Goal: Task Accomplishment & Management: Manage account settings

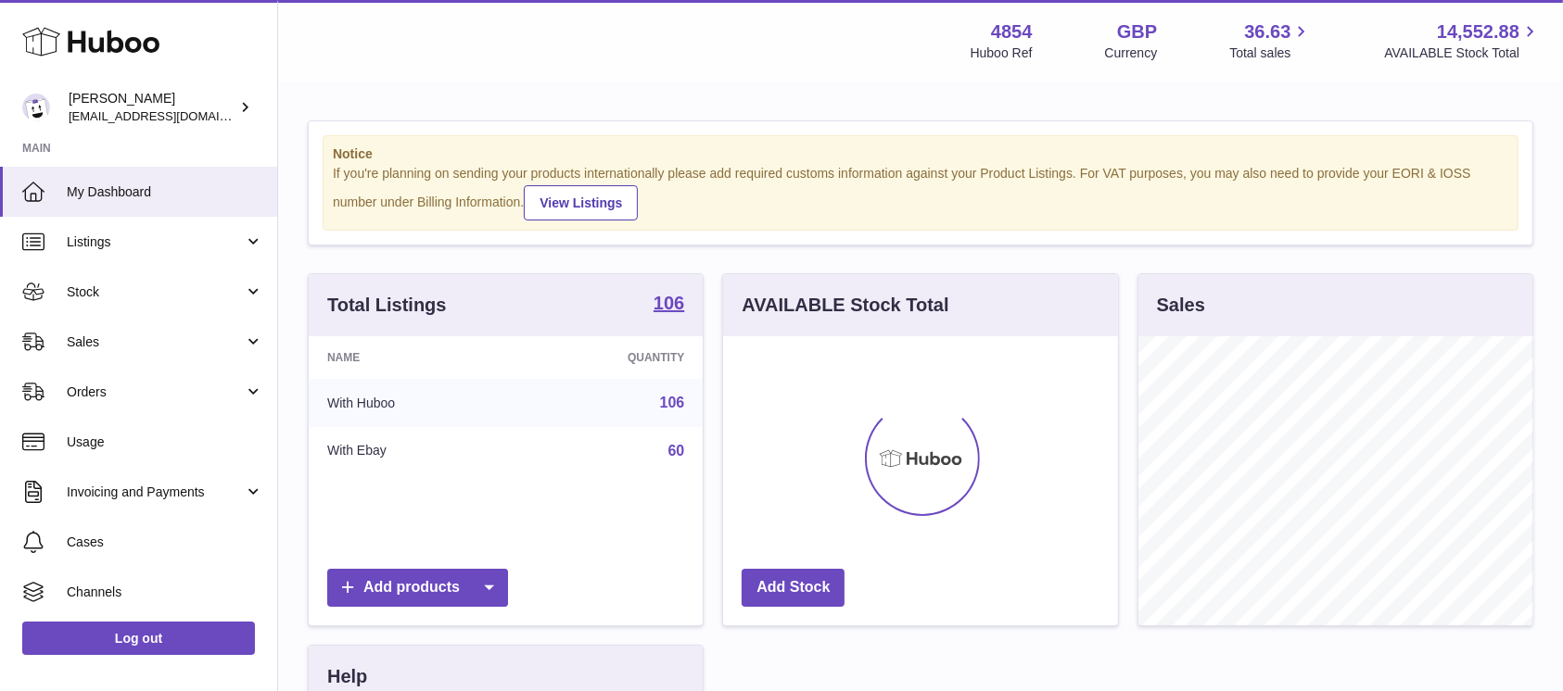
scroll to position [289, 394]
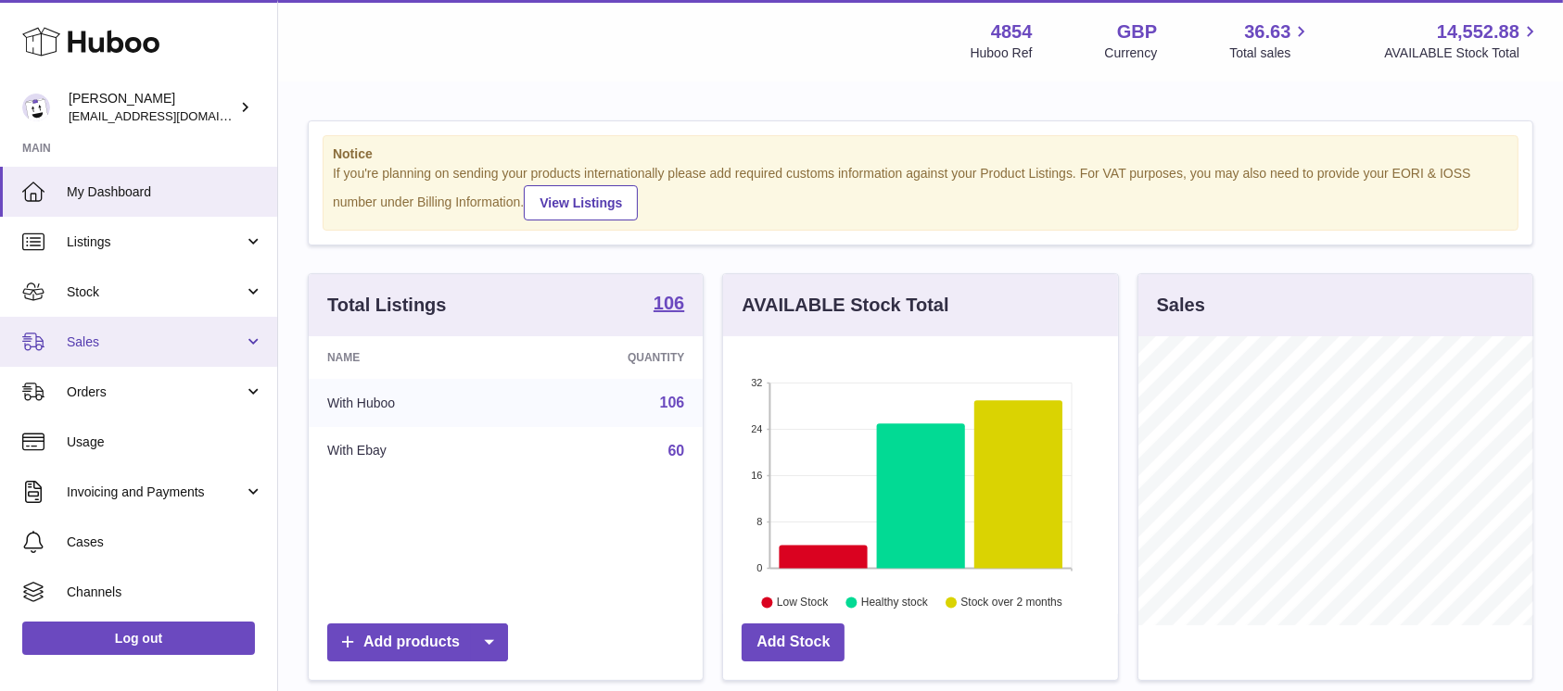
click at [258, 331] on link "Sales" at bounding box center [138, 342] width 277 height 50
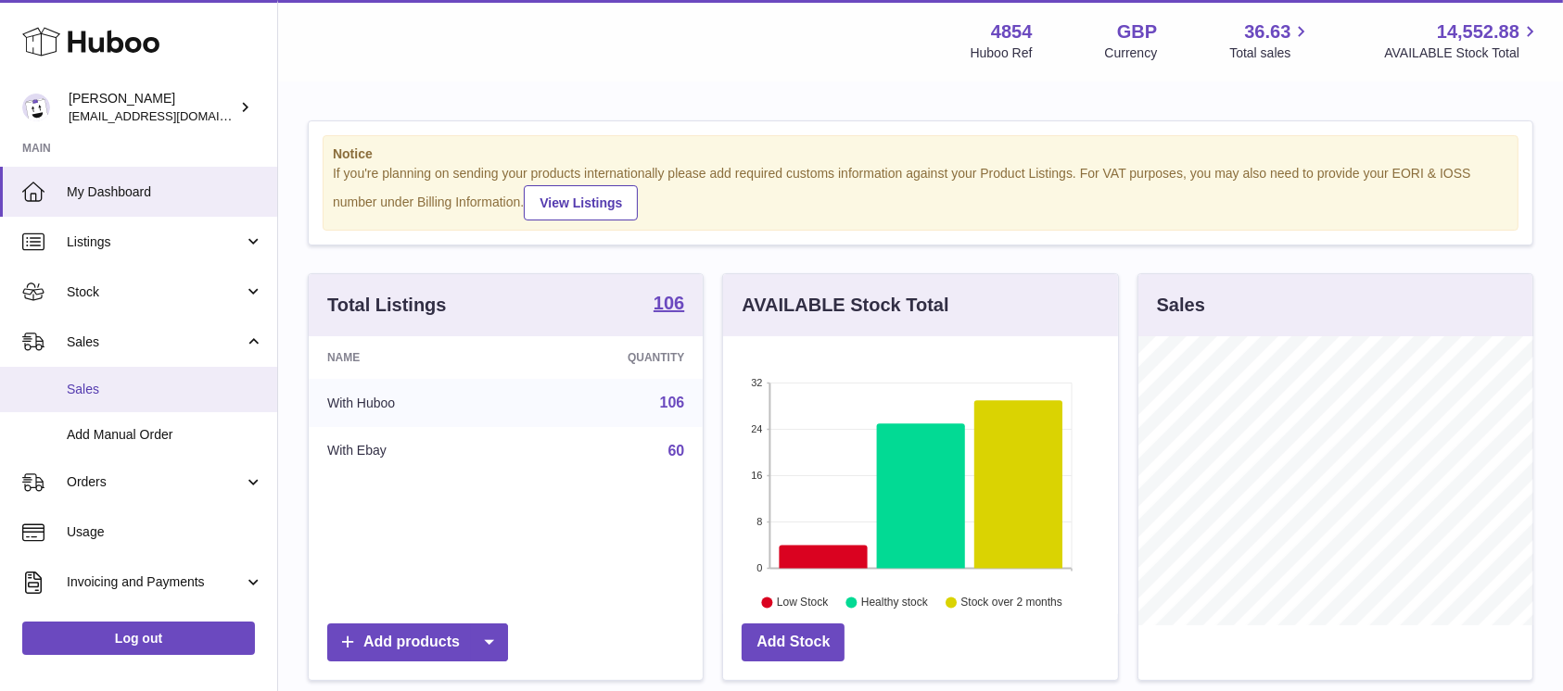
click at [178, 384] on span "Sales" at bounding box center [165, 390] width 196 height 18
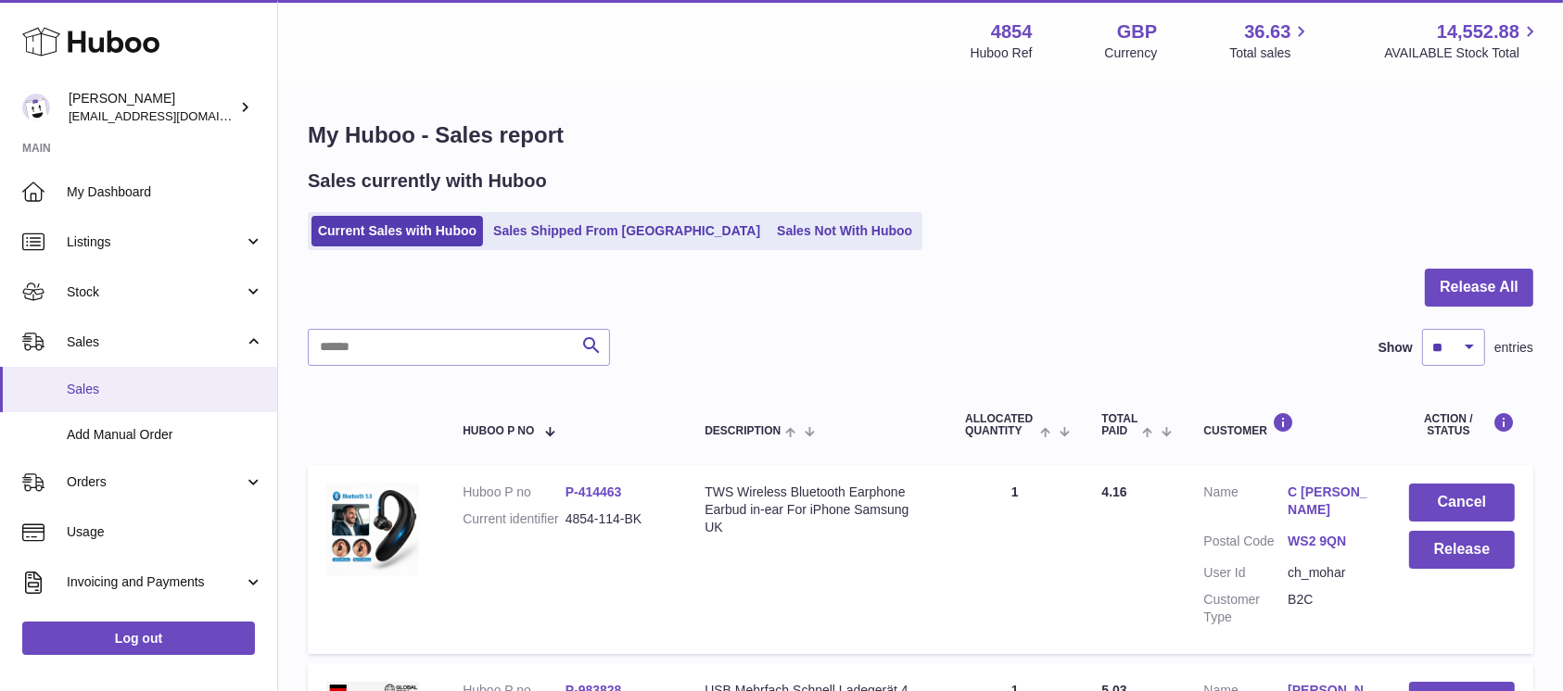
click at [172, 386] on span "Sales" at bounding box center [165, 390] width 196 height 18
click at [1449, 286] on button "Release All" at bounding box center [1479, 288] width 108 height 38
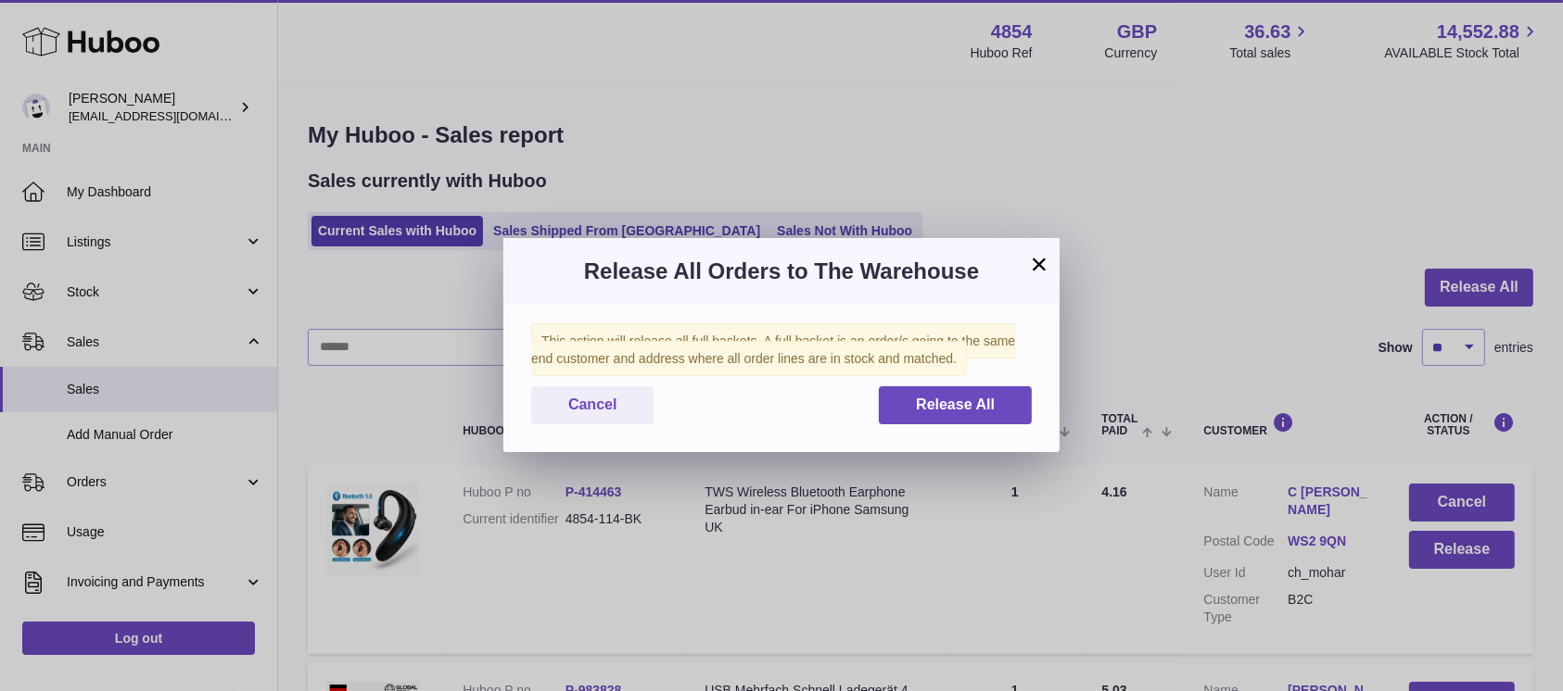
click at [961, 384] on div "This action will release all full baskets. A full basket is an order/s going to…" at bounding box center [781, 378] width 556 height 147
click at [906, 395] on button "Release All" at bounding box center [955, 405] width 153 height 38
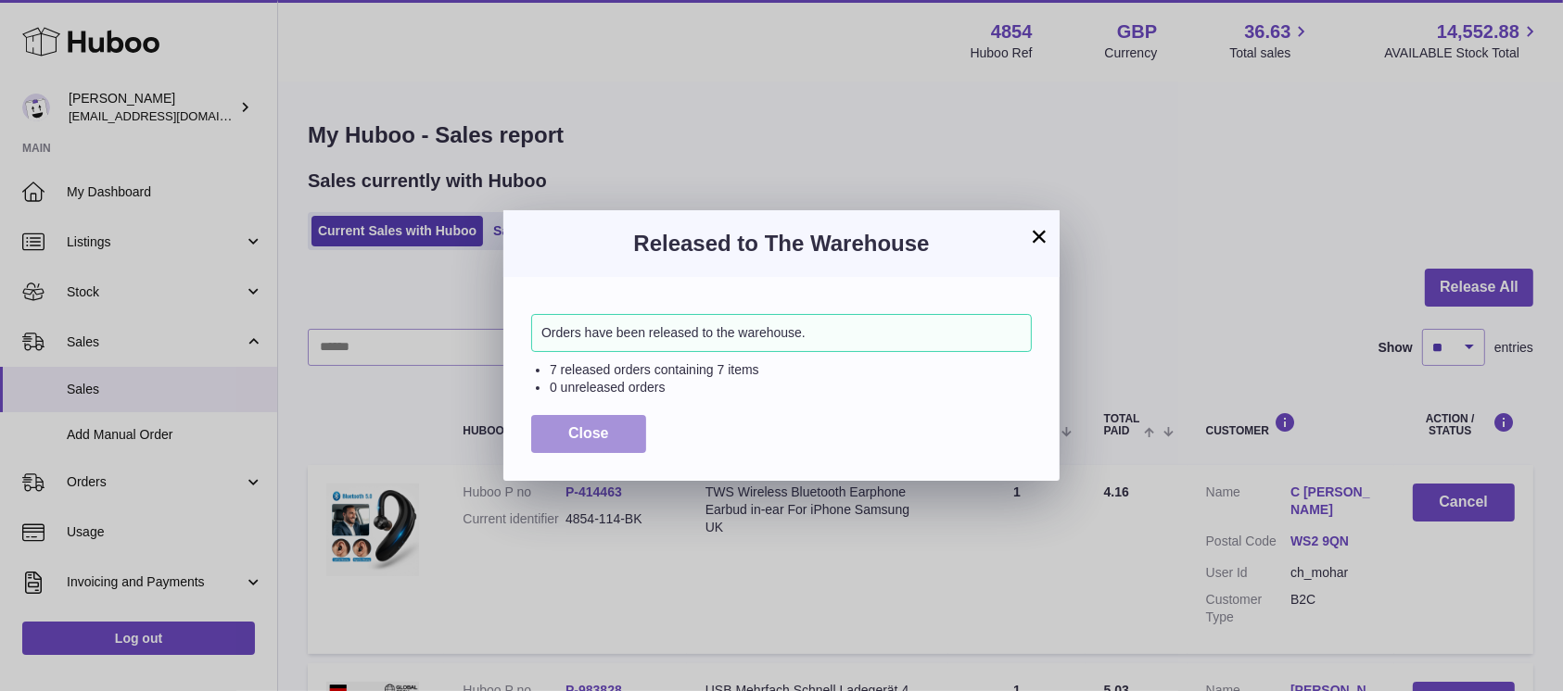
click at [595, 435] on span "Close" at bounding box center [588, 433] width 41 height 16
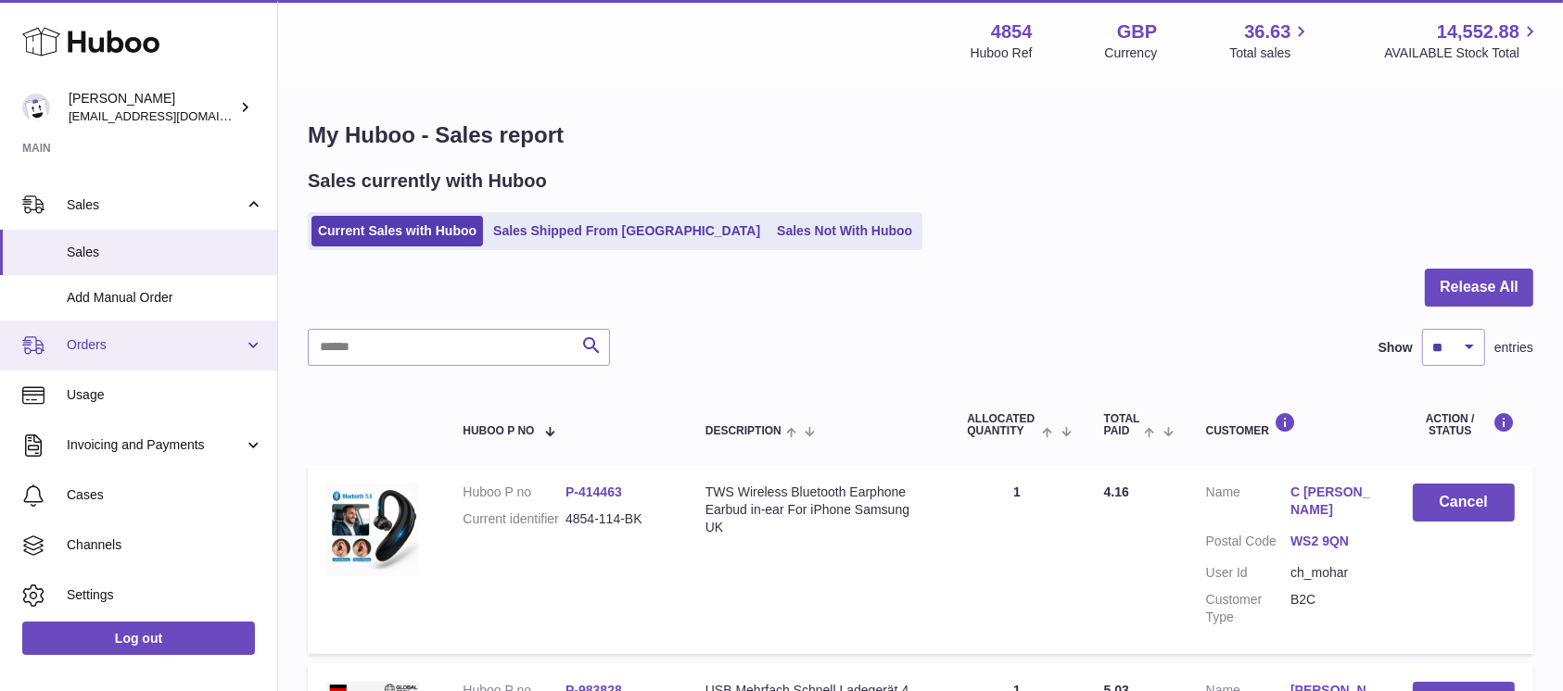
scroll to position [190, 0]
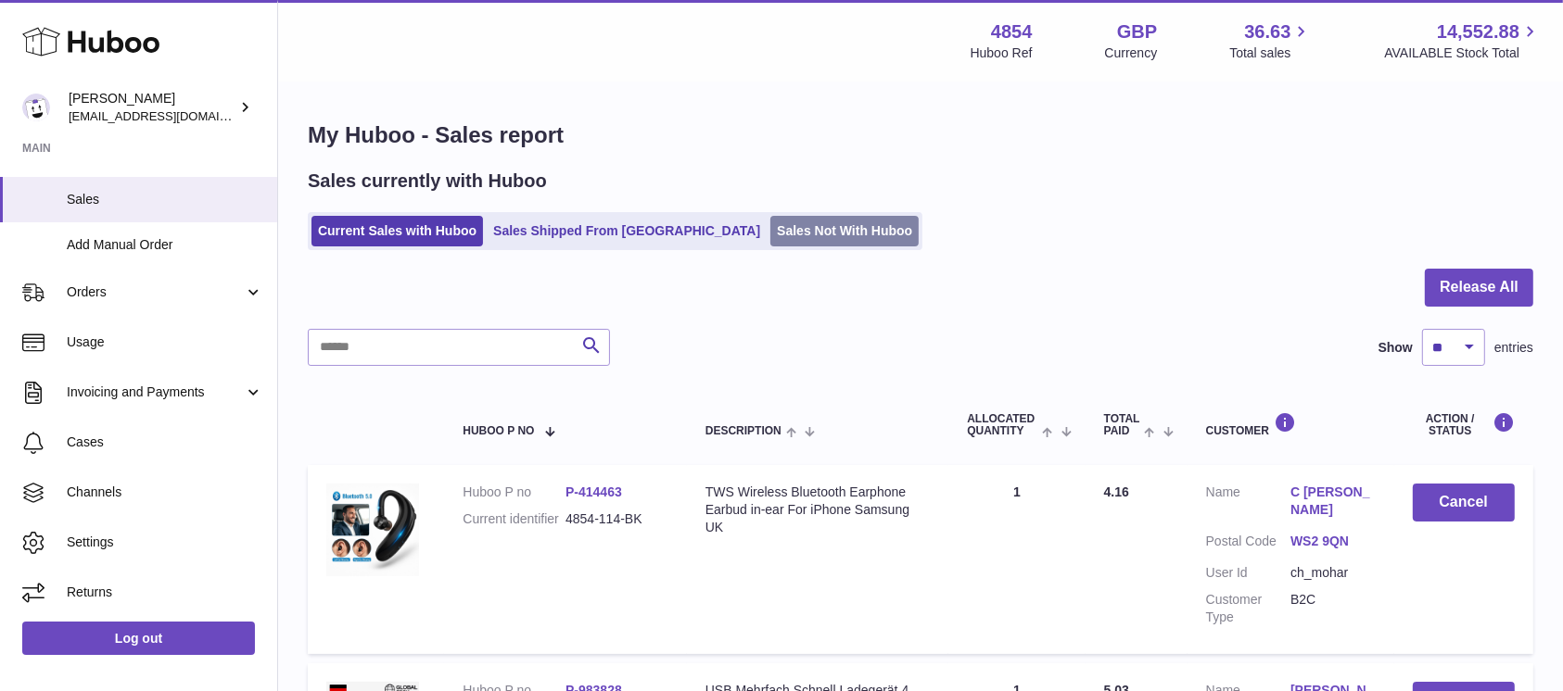
click at [770, 241] on link "Sales Not With Huboo" at bounding box center [844, 231] width 148 height 31
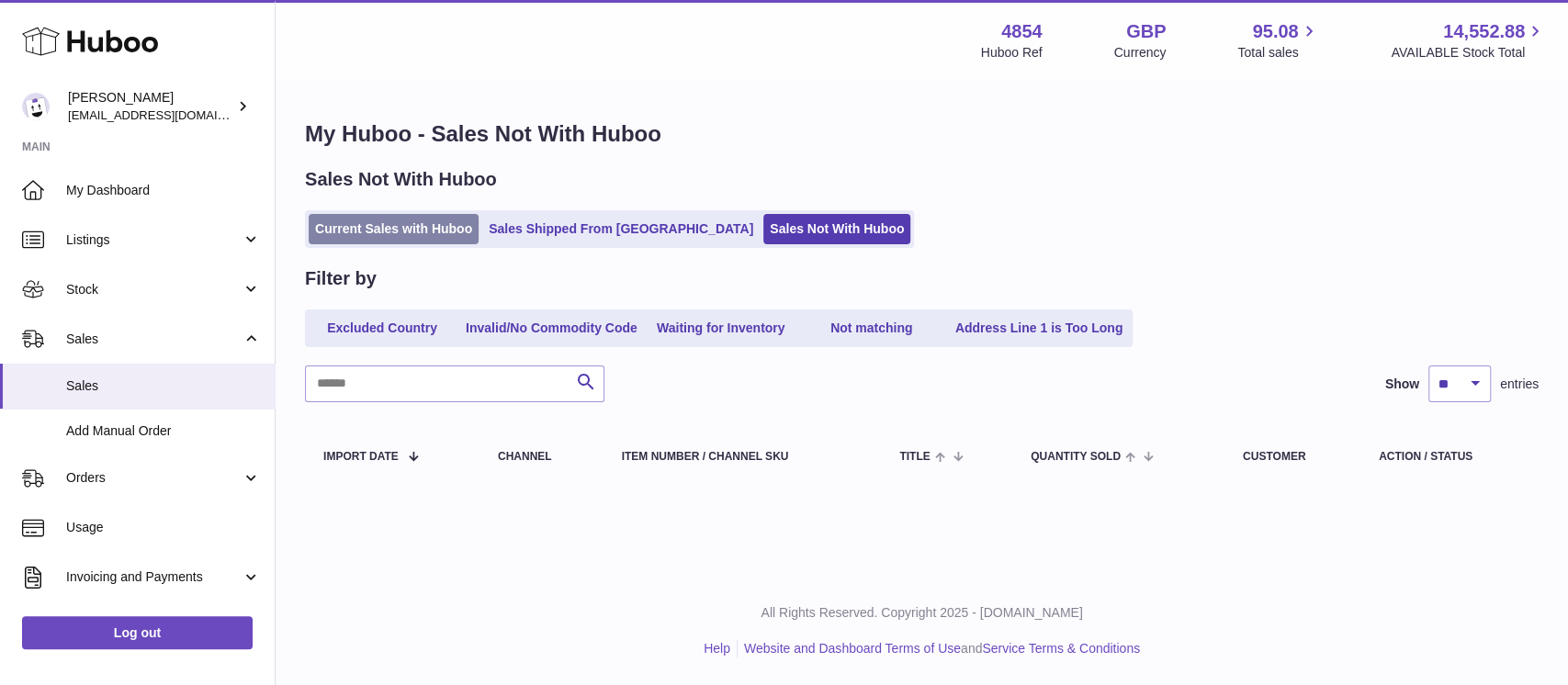
click at [448, 224] on link "Current Sales with Huboo" at bounding box center [392, 229] width 169 height 31
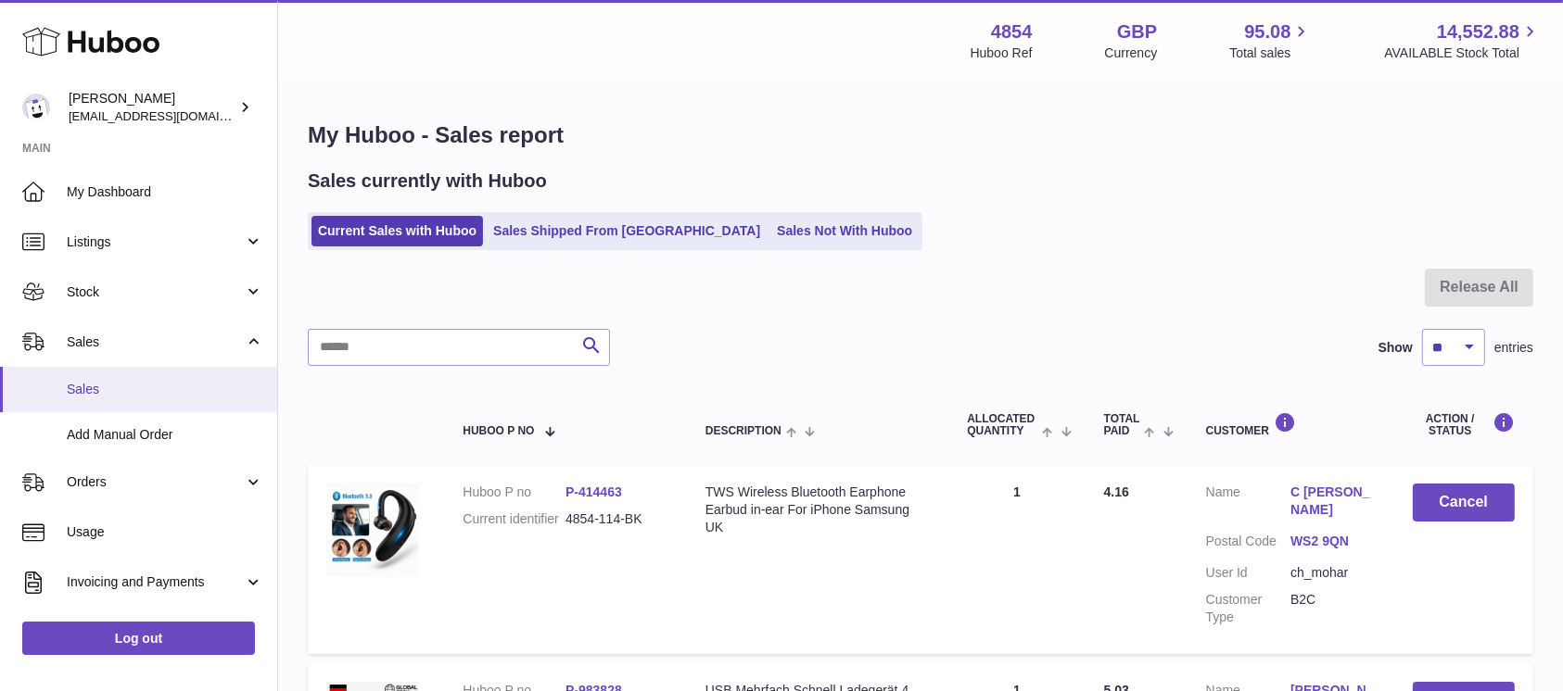
click at [107, 394] on span "Sales" at bounding box center [165, 390] width 196 height 18
click at [776, 247] on ul "Current Sales with Huboo Sales Shipped From Huboo Sales Not With Huboo" at bounding box center [615, 231] width 614 height 38
click at [770, 229] on link "Sales Not With Huboo" at bounding box center [844, 231] width 148 height 31
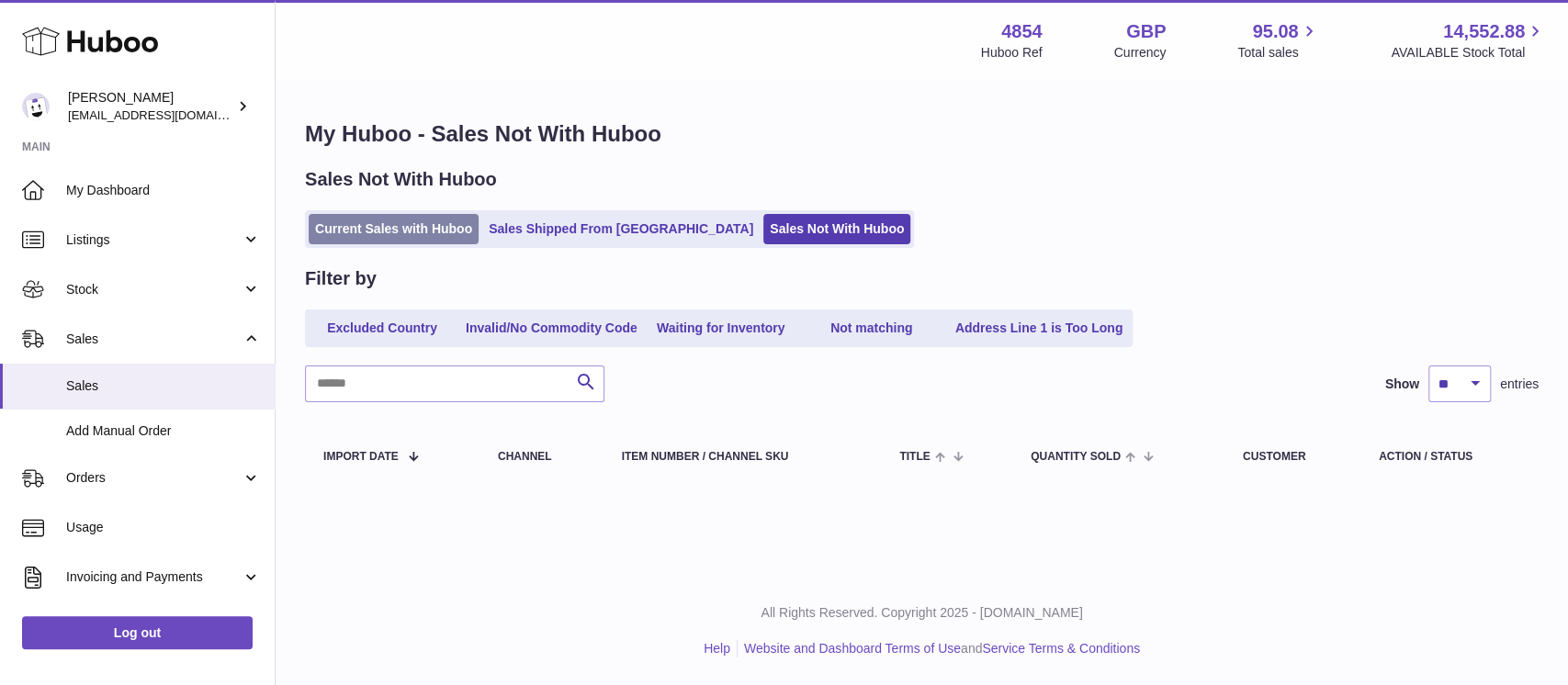
click at [384, 224] on link "Current Sales with Huboo" at bounding box center [392, 229] width 169 height 31
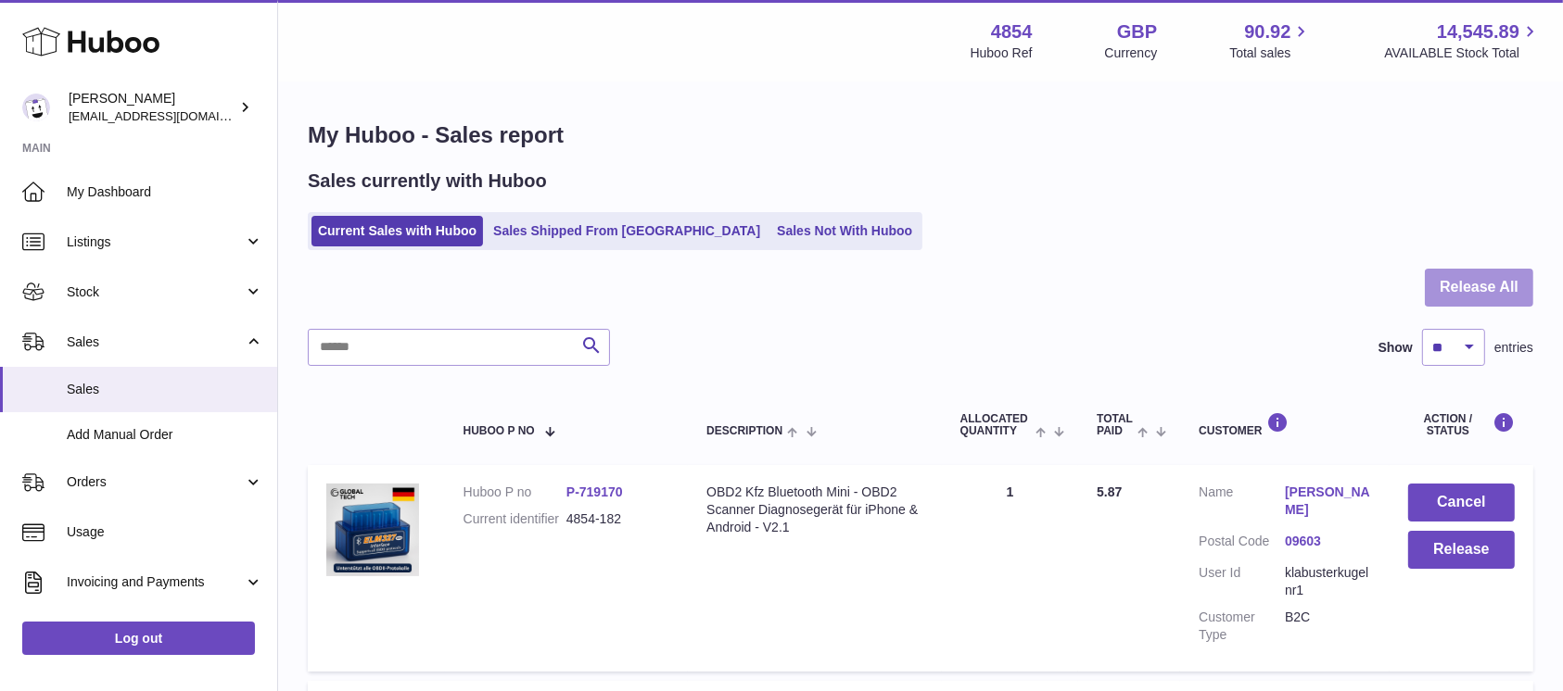
click at [1479, 291] on button "Release All" at bounding box center [1479, 288] width 108 height 38
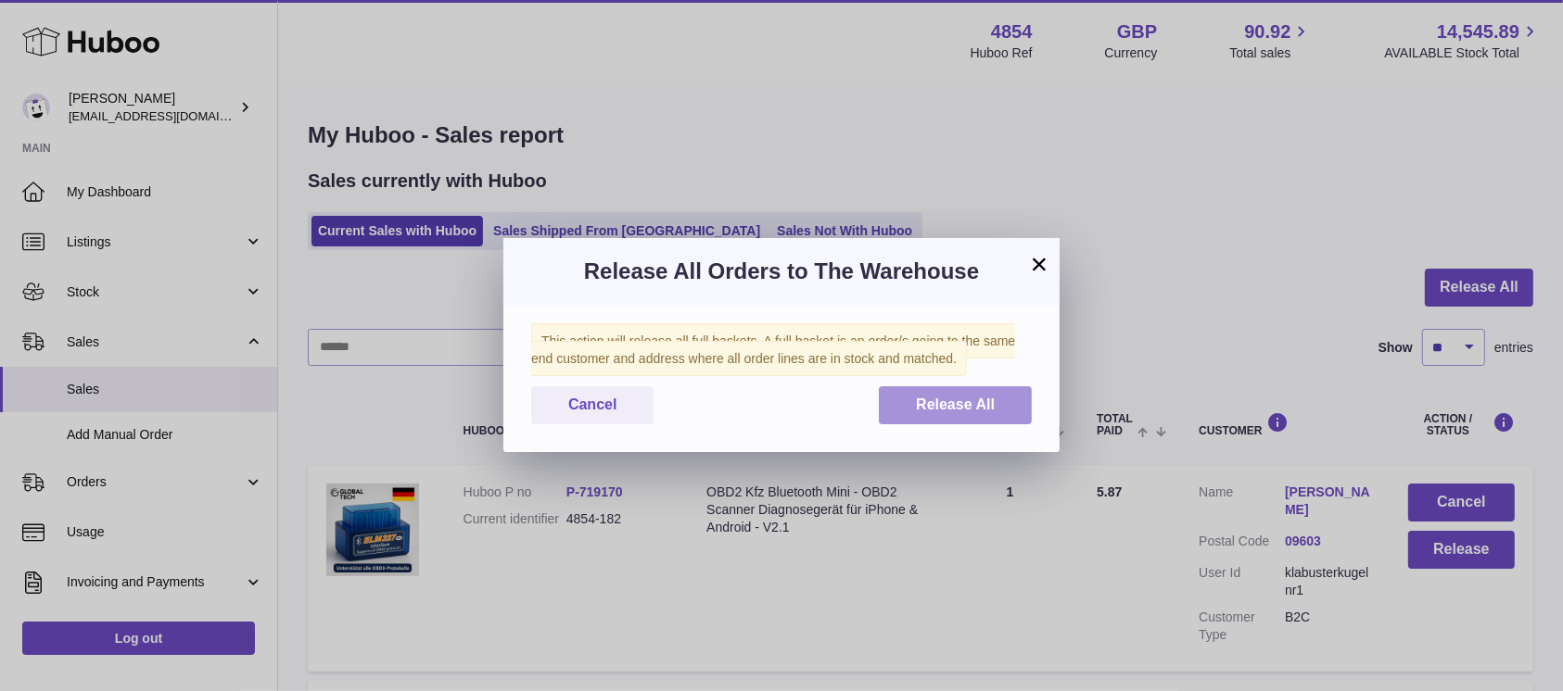
click at [949, 411] on span "Release All" at bounding box center [955, 405] width 79 height 16
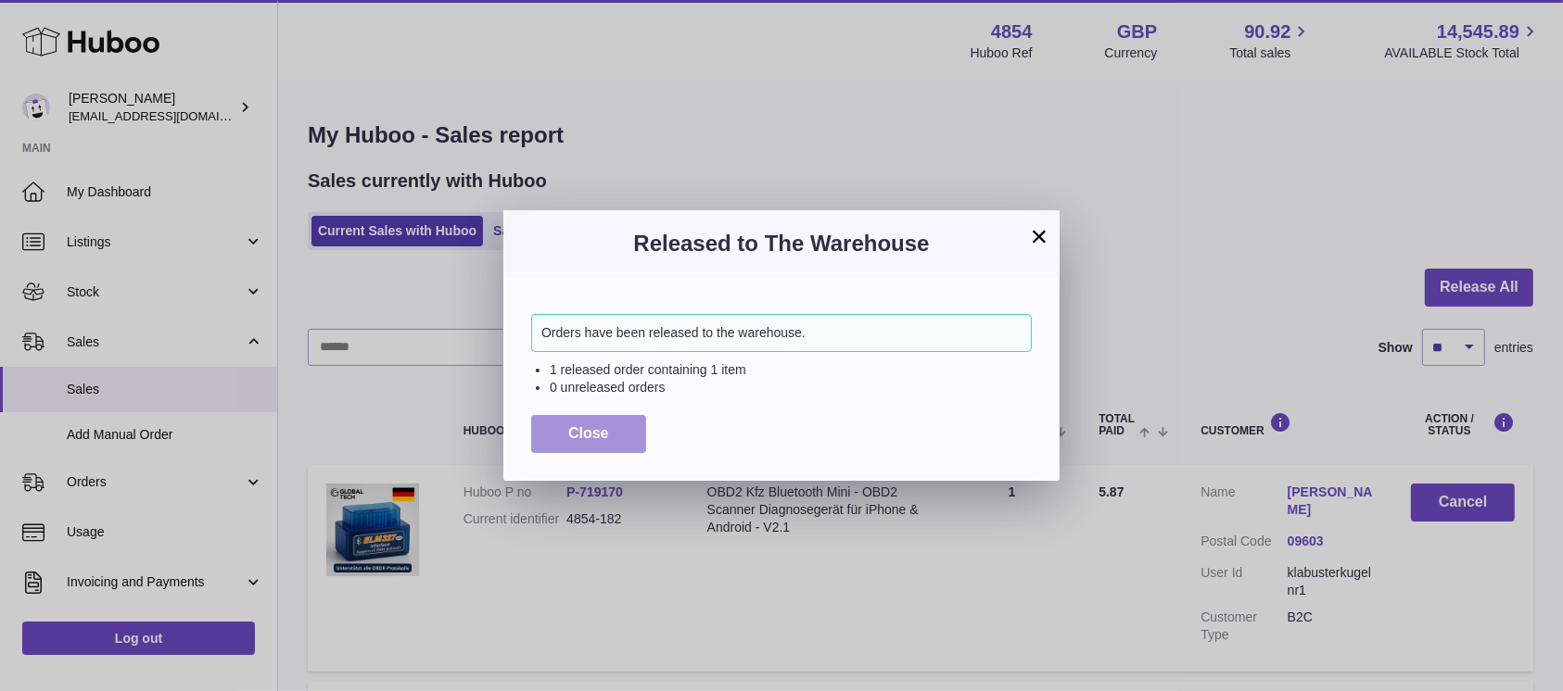
drag, startPoint x: 607, startPoint y: 425, endPoint x: 673, endPoint y: 364, distance: 89.8
click at [607, 426] on span "Close" at bounding box center [588, 433] width 41 height 16
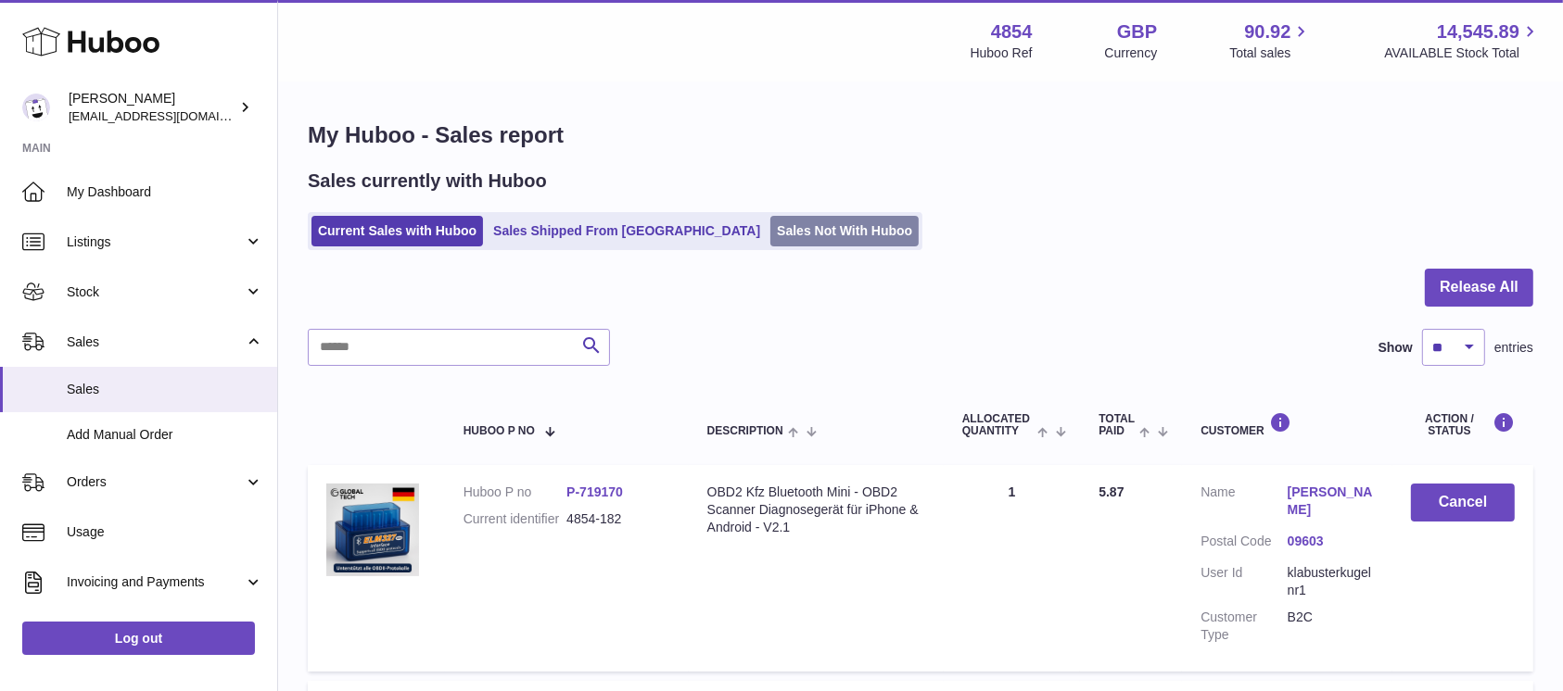
click at [770, 230] on link "Sales Not With Huboo" at bounding box center [844, 231] width 148 height 31
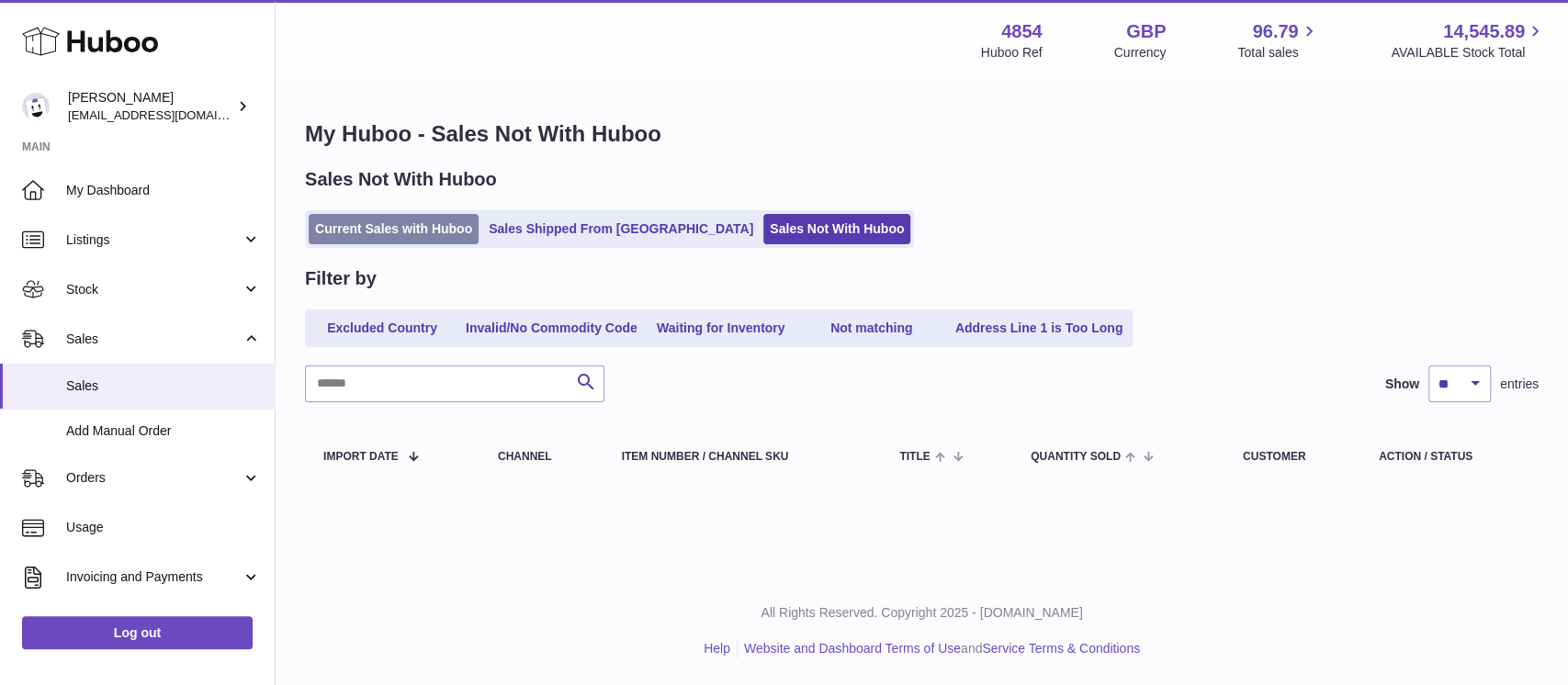
click at [387, 225] on link "Current Sales with Huboo" at bounding box center [392, 229] width 169 height 31
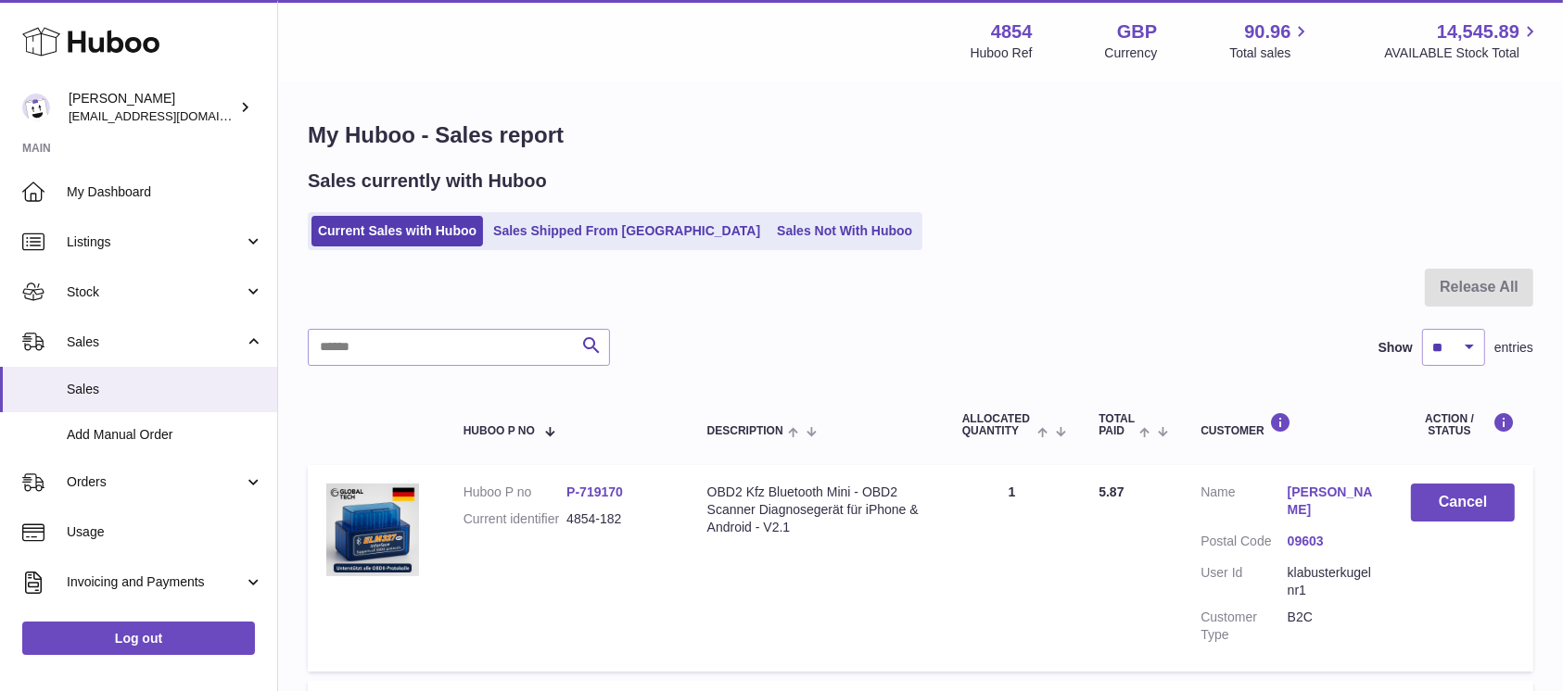
click at [747, 212] on ul "Current Sales with Huboo Sales Shipped From Huboo Sales Not With Huboo" at bounding box center [615, 231] width 614 height 38
click at [770, 217] on link "Sales Not With Huboo" at bounding box center [844, 231] width 148 height 31
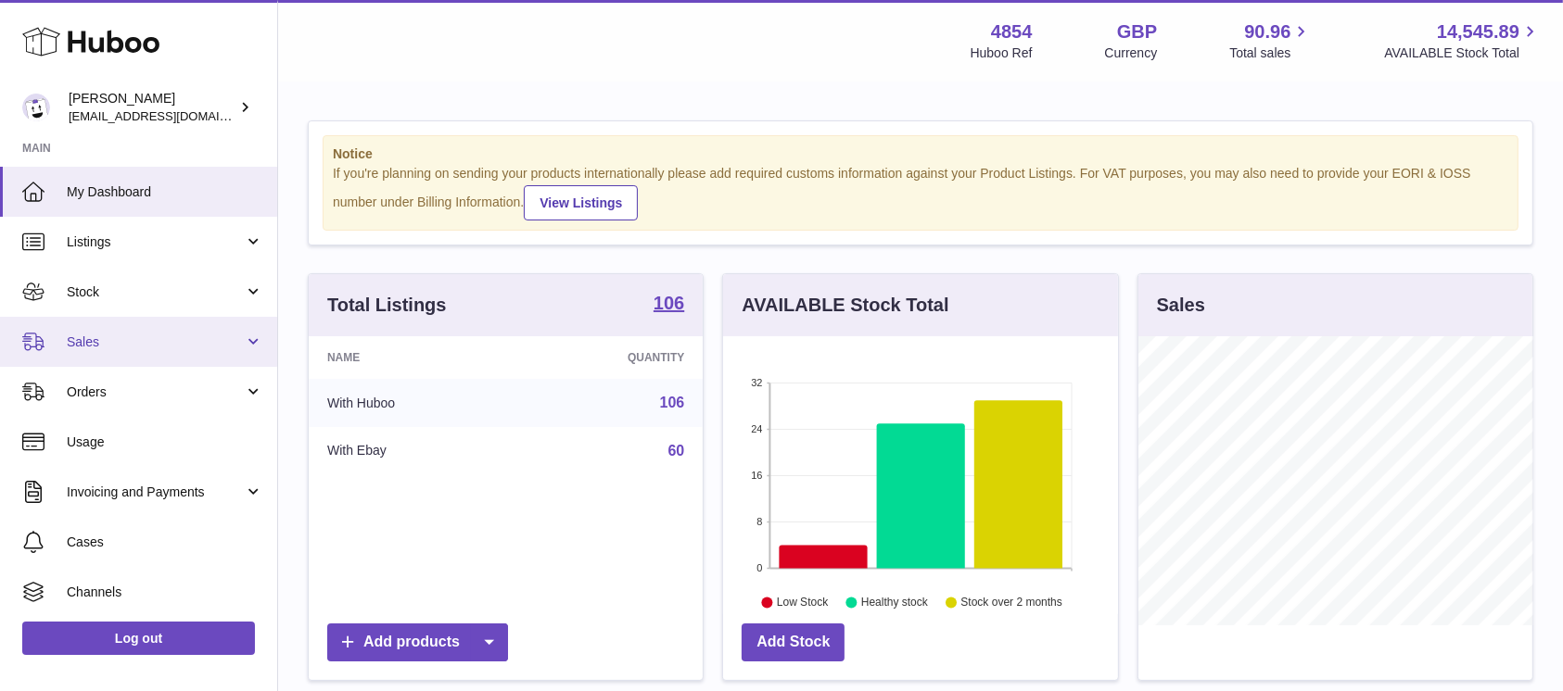
click at [191, 344] on span "Sales" at bounding box center [155, 343] width 177 height 18
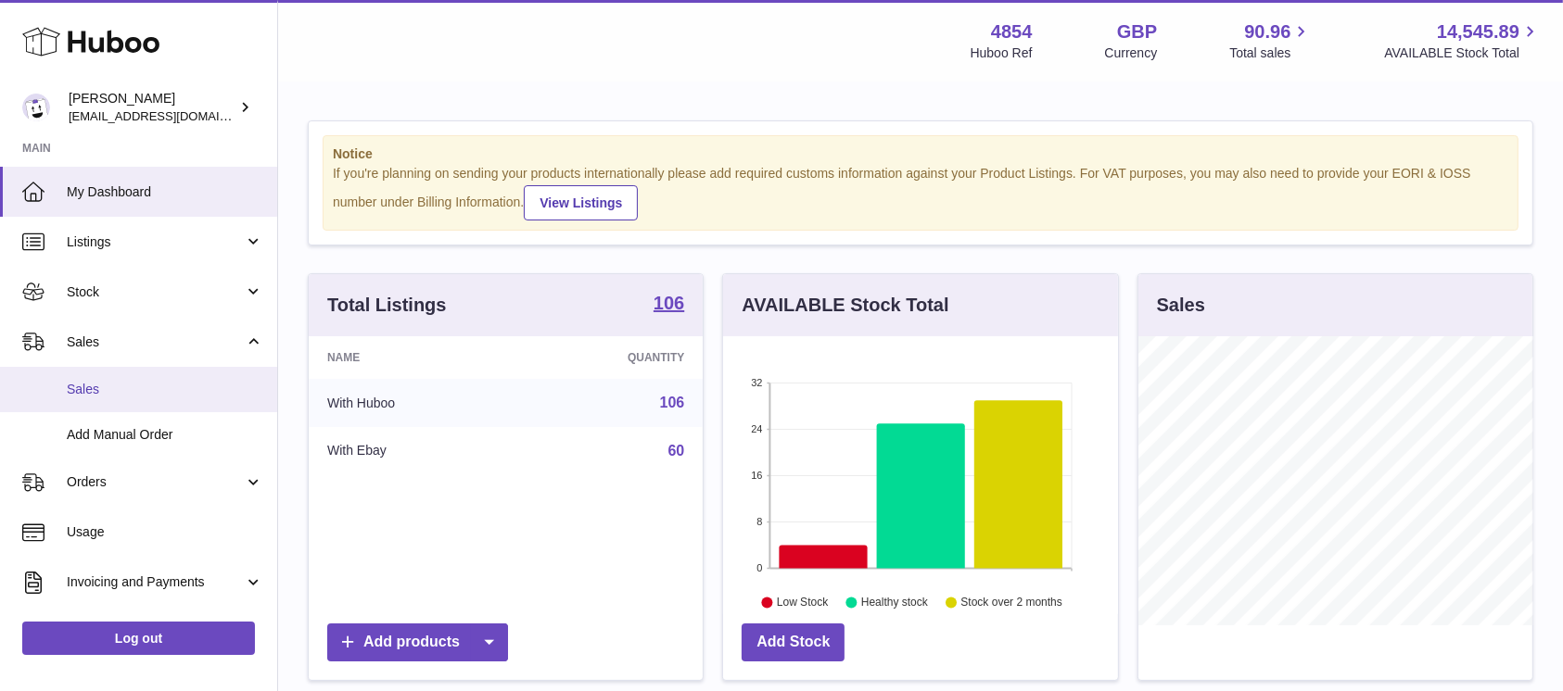
click at [178, 386] on span "Sales" at bounding box center [165, 390] width 196 height 18
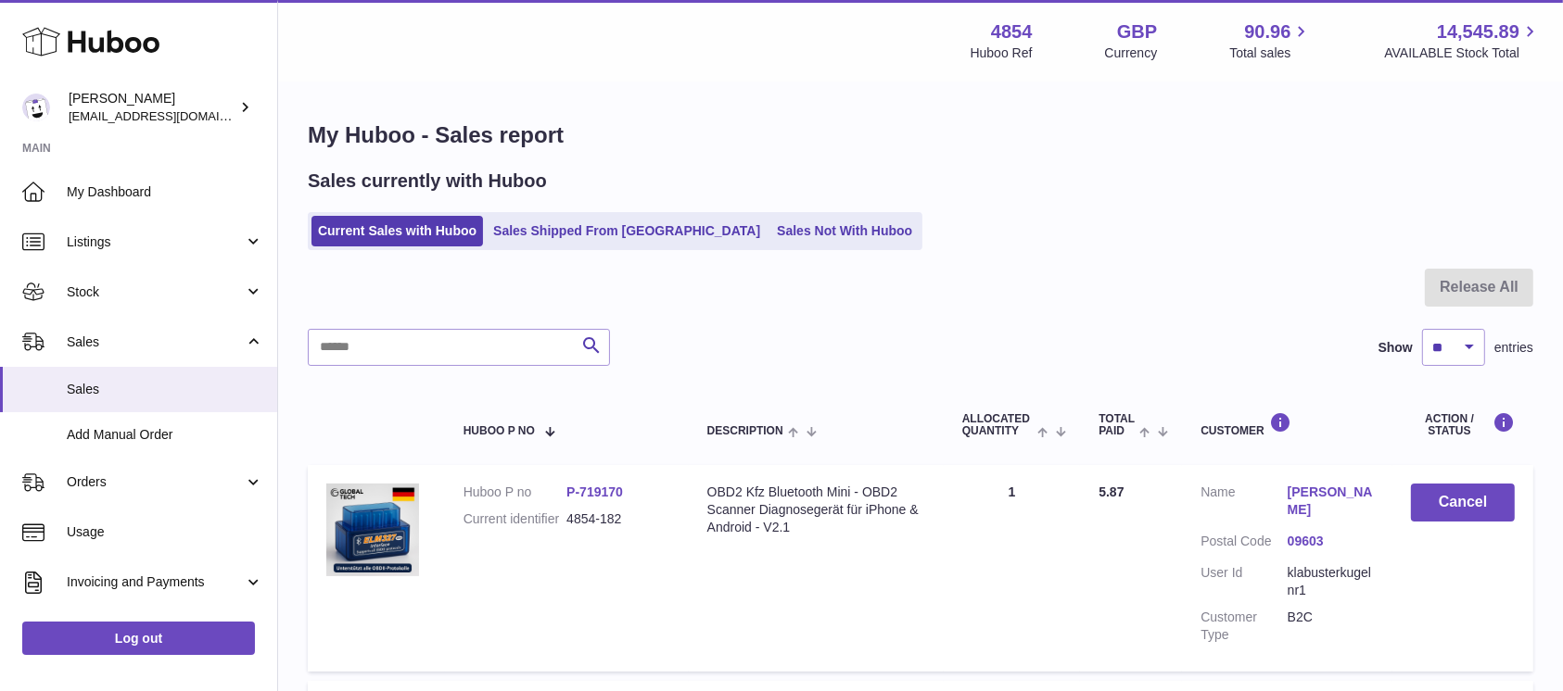
click at [758, 203] on div "Sales currently with Huboo Current Sales with Huboo Sales Shipped From [GEOGRAP…" at bounding box center [920, 210] width 1225 height 82
click at [770, 228] on link "Sales Not With Huboo" at bounding box center [844, 231] width 148 height 31
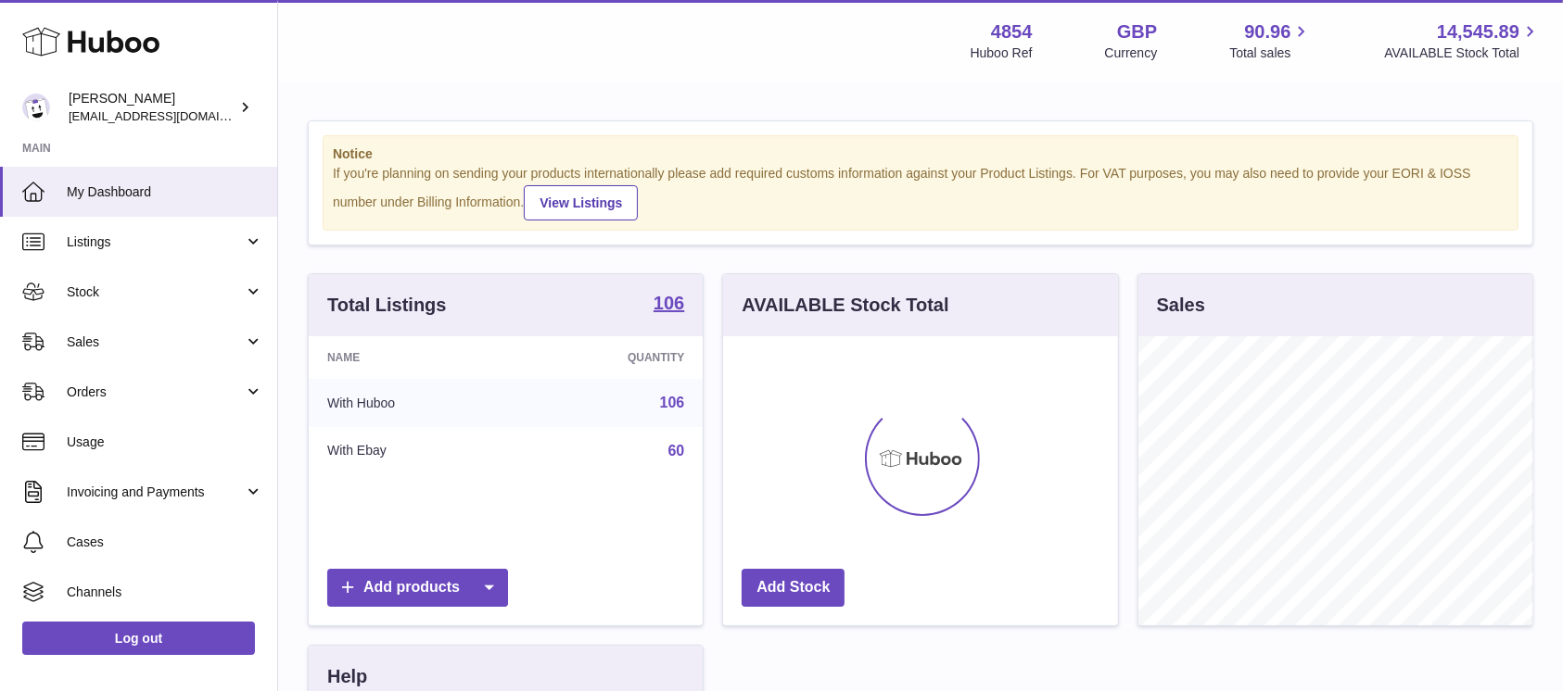
scroll to position [289, 394]
click at [206, 359] on link "Sales" at bounding box center [138, 342] width 277 height 50
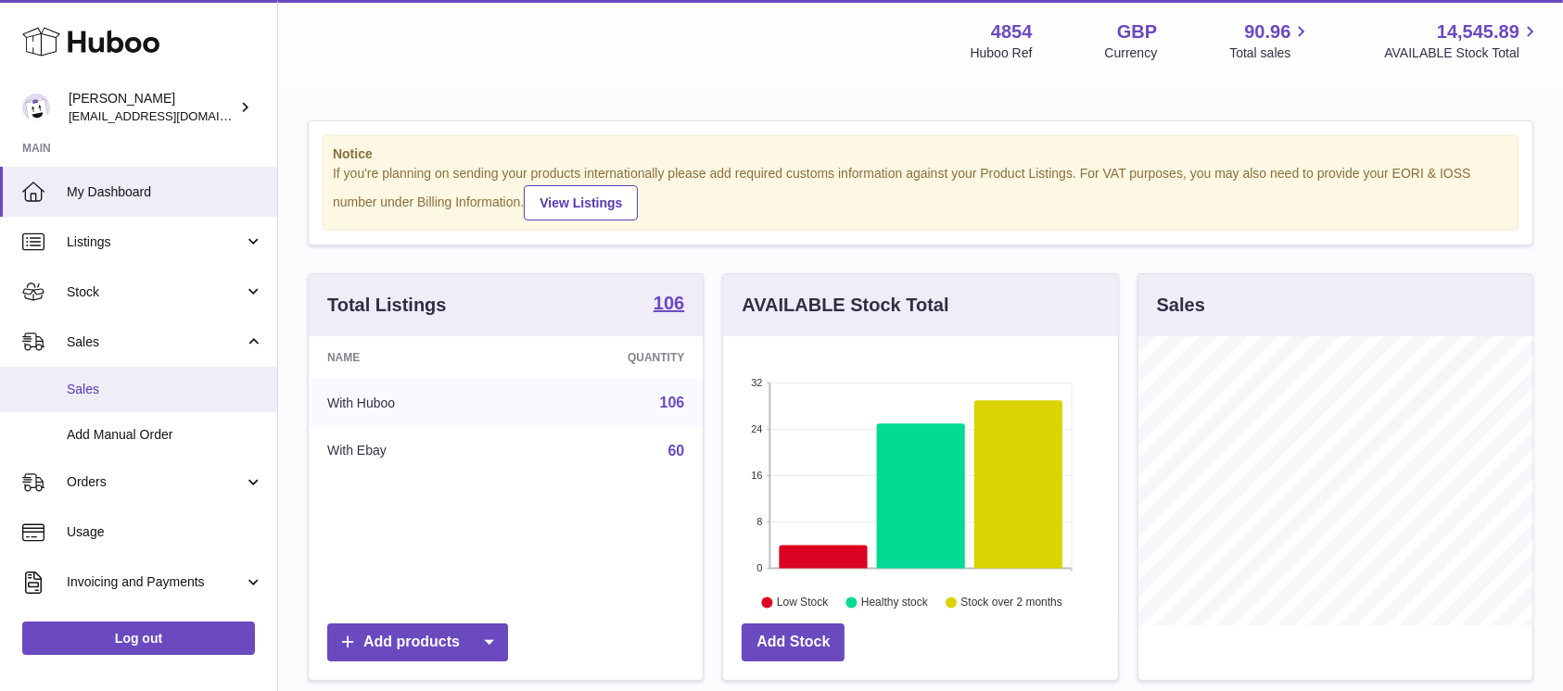
click at [171, 398] on span "Sales" at bounding box center [165, 390] width 196 height 18
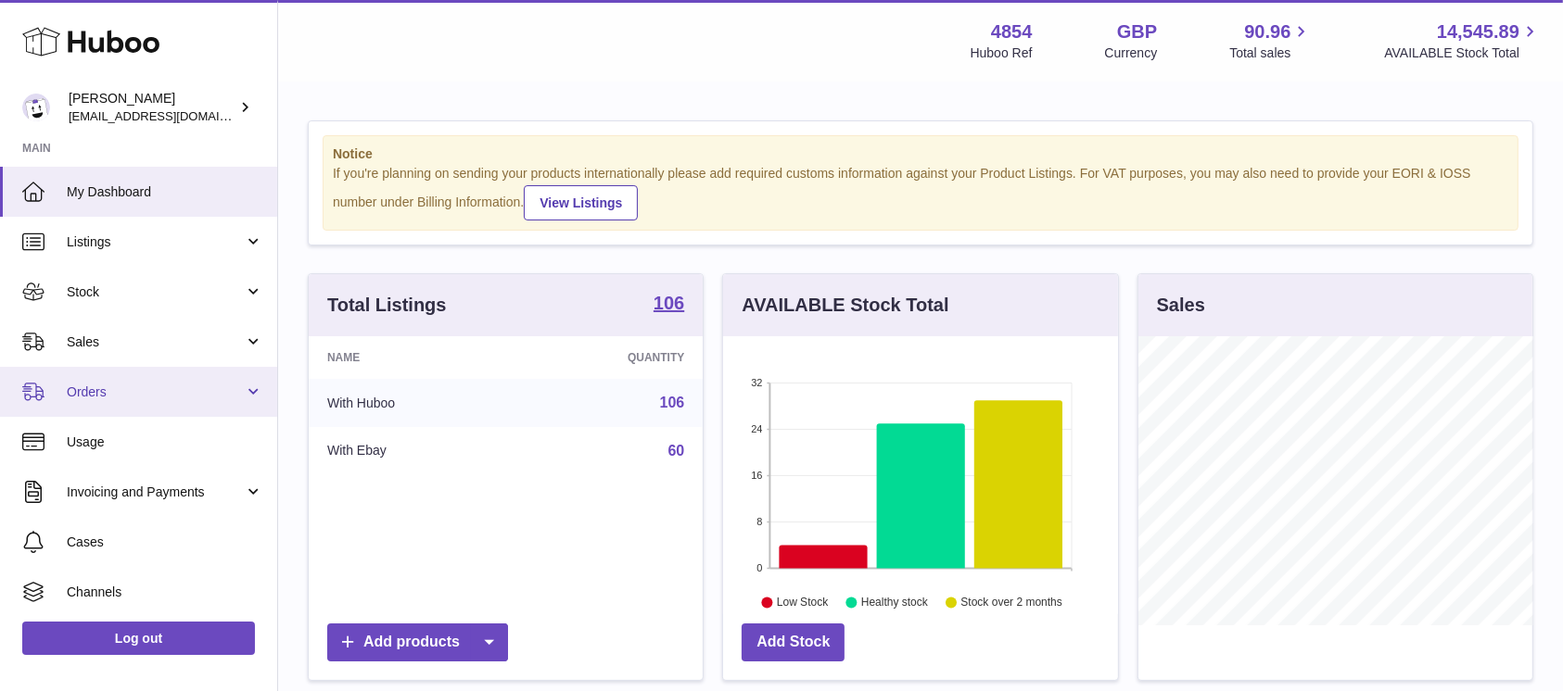
scroll to position [289, 394]
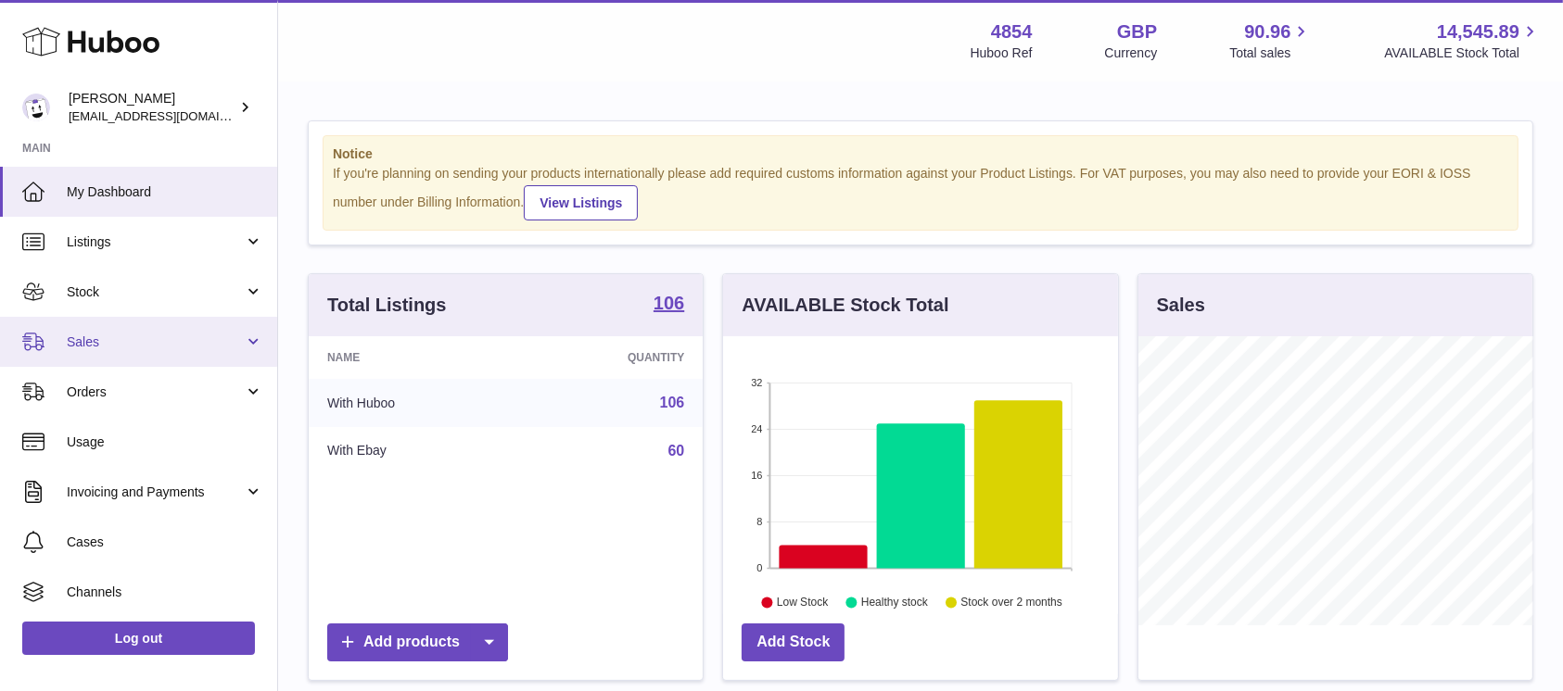
click at [201, 354] on link "Sales" at bounding box center [138, 342] width 277 height 50
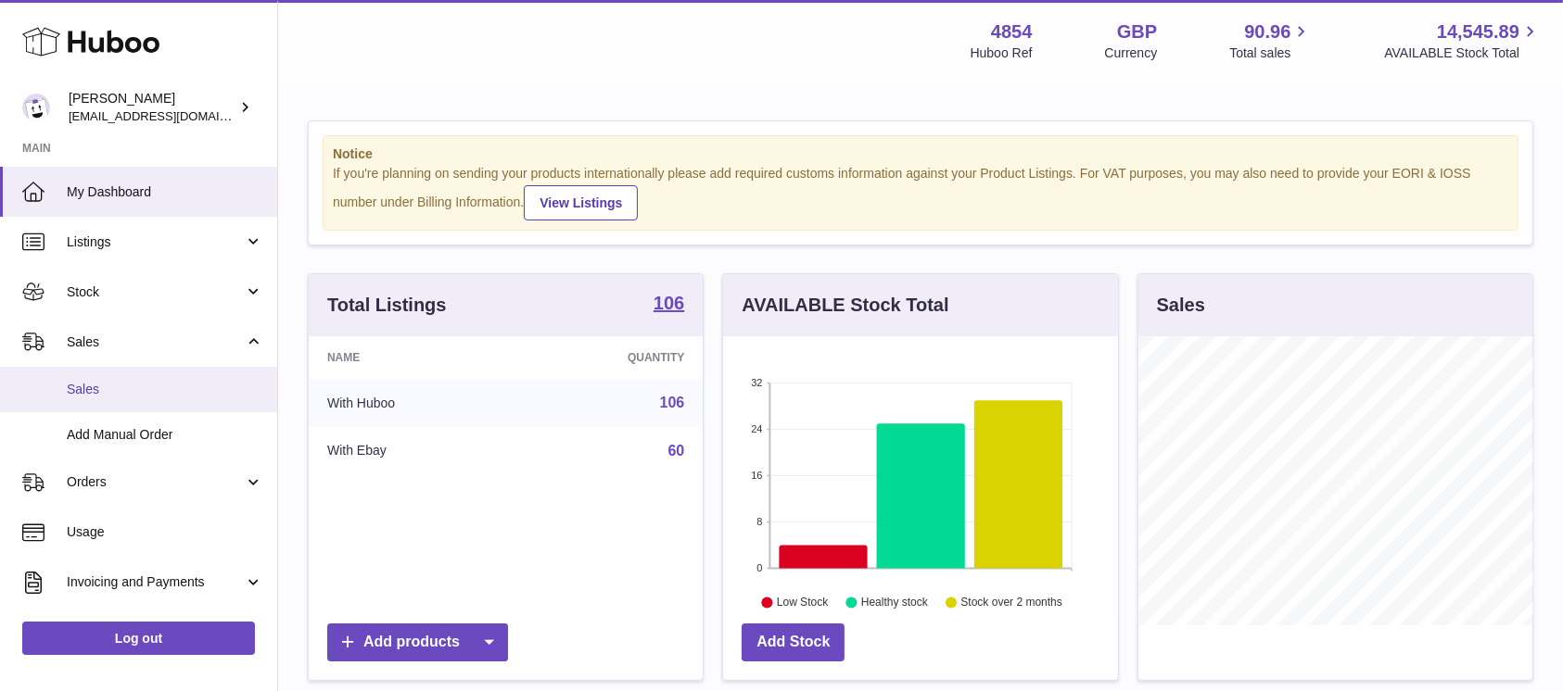
click at [189, 385] on span "Sales" at bounding box center [165, 390] width 196 height 18
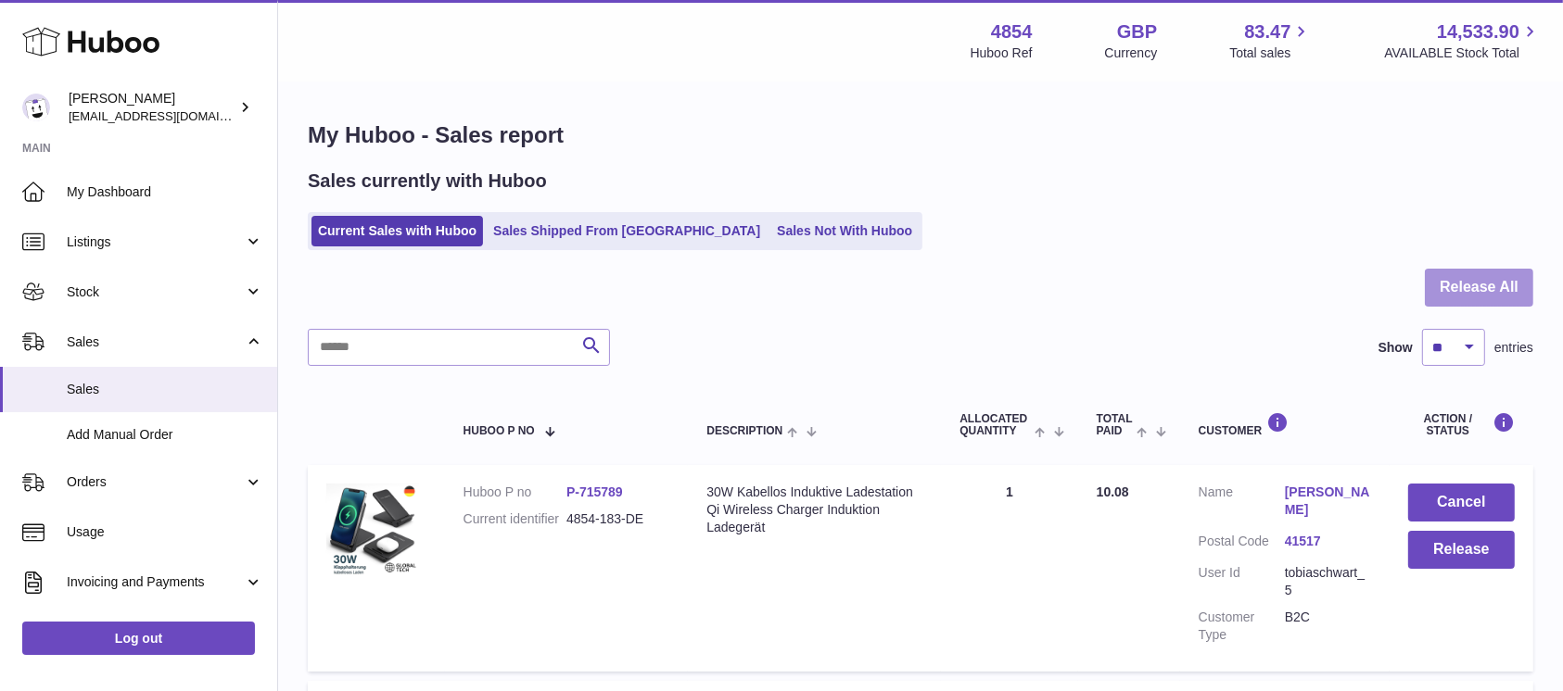
click at [1513, 282] on button "Release All" at bounding box center [1479, 288] width 108 height 38
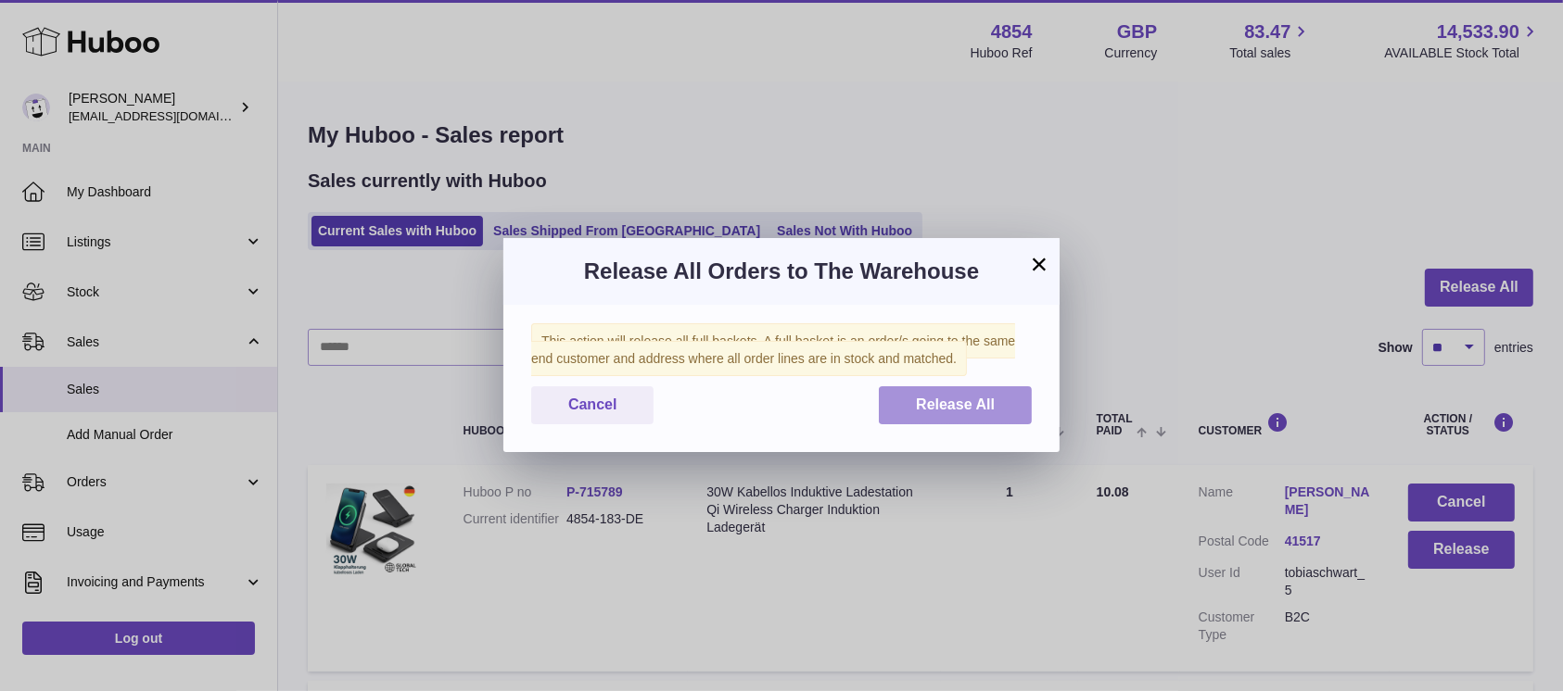
click at [908, 423] on button "Release All" at bounding box center [955, 405] width 153 height 38
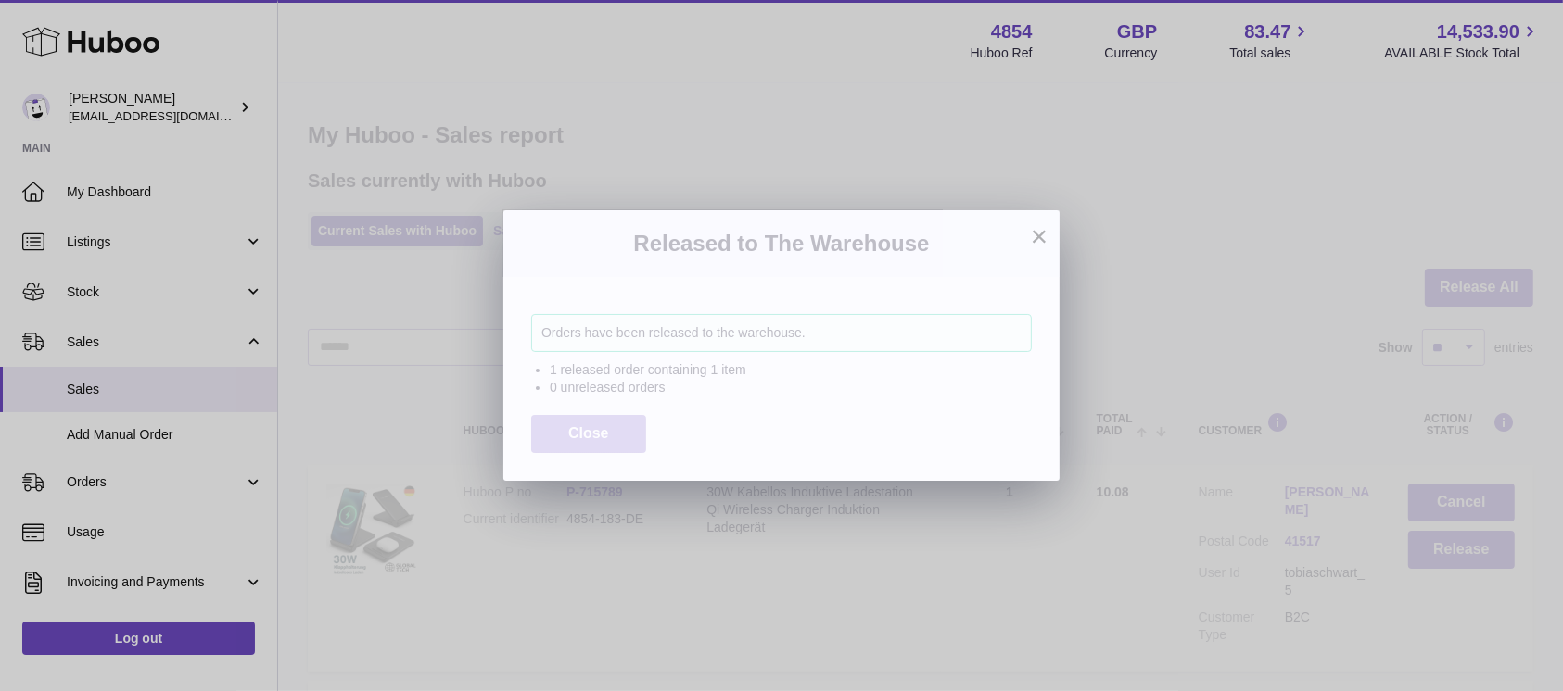
click at [582, 432] on span "Close" at bounding box center [588, 433] width 41 height 16
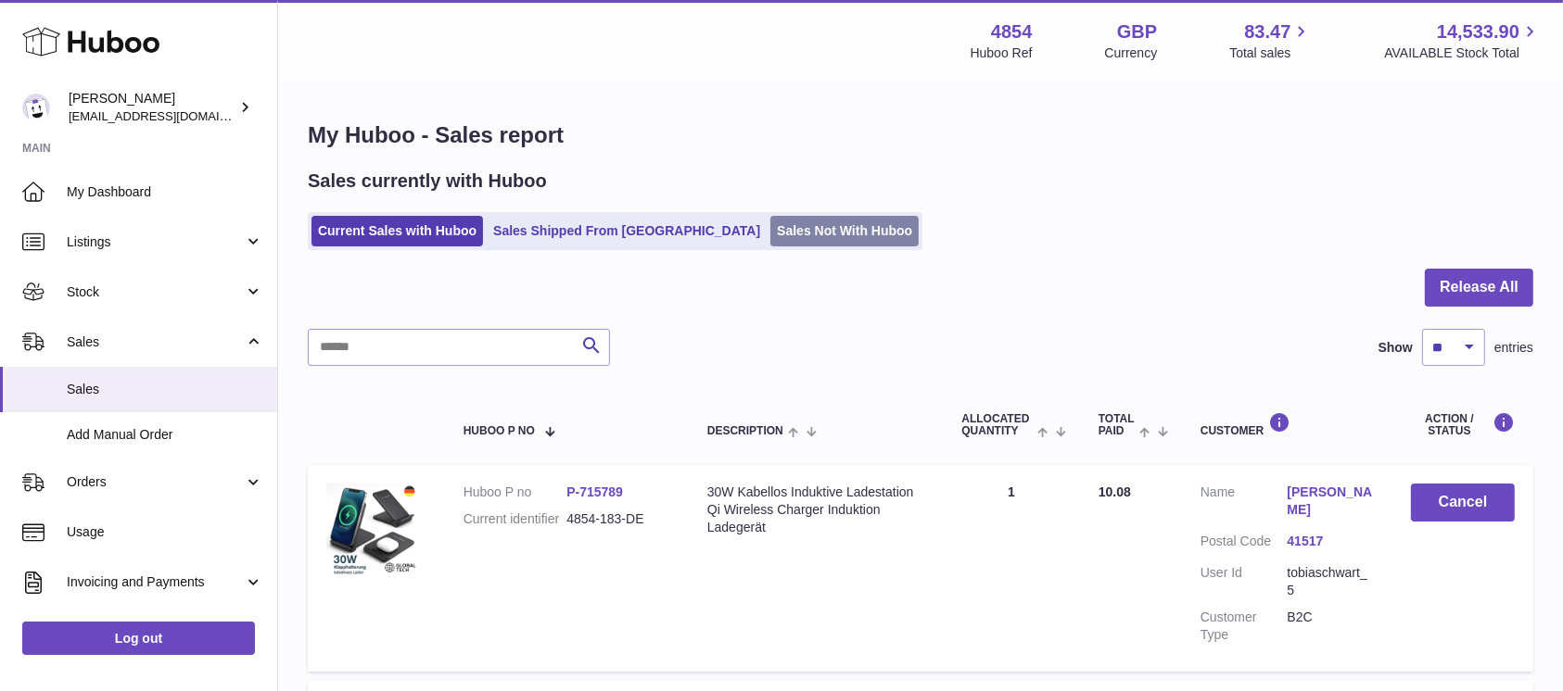
click at [770, 241] on link "Sales Not With Huboo" at bounding box center [844, 231] width 148 height 31
